Goal: Check status: Check status

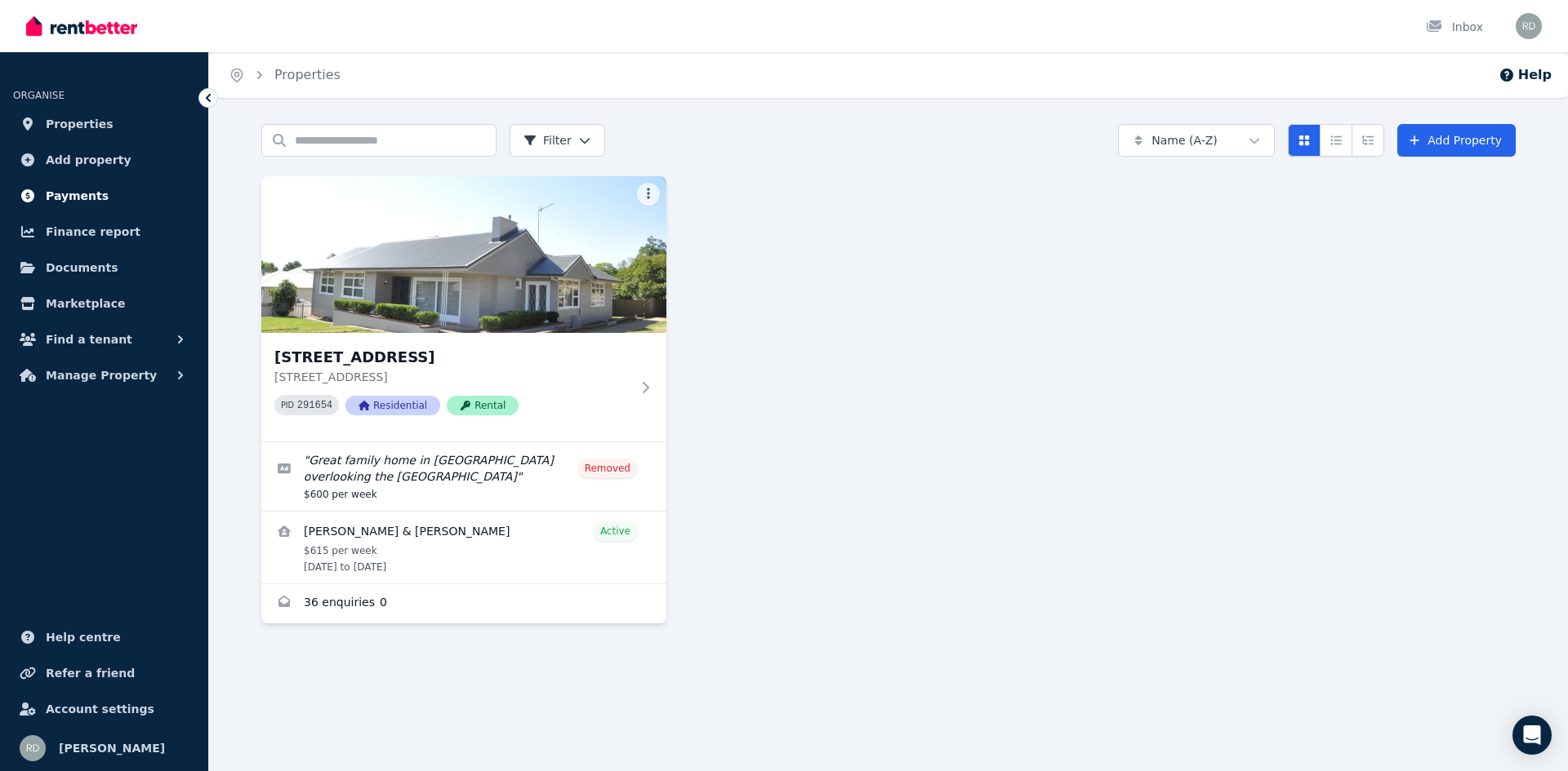
click at [74, 198] on span "Payments" at bounding box center [76, 195] width 63 height 20
click at [72, 199] on span "Payments" at bounding box center [76, 195] width 63 height 20
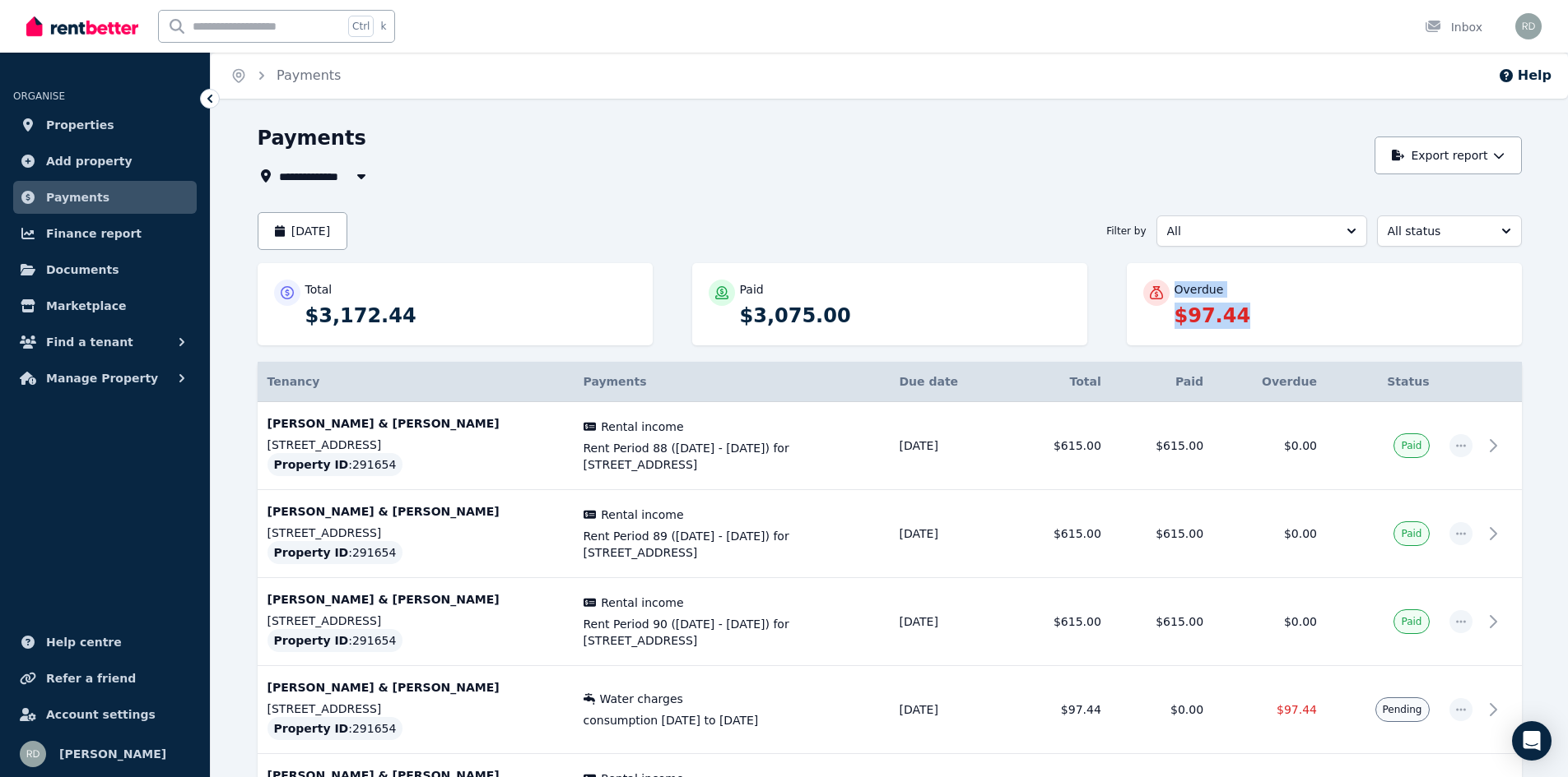
drag, startPoint x: 1245, startPoint y: 316, endPoint x: 1166, endPoint y: 310, distance: 79.2
click at [1166, 310] on div "Overdue $97.44" at bounding box center [1323, 304] width 363 height 49
copy div "Overdue $97.44"
